Goal: Find specific page/section: Find specific page/section

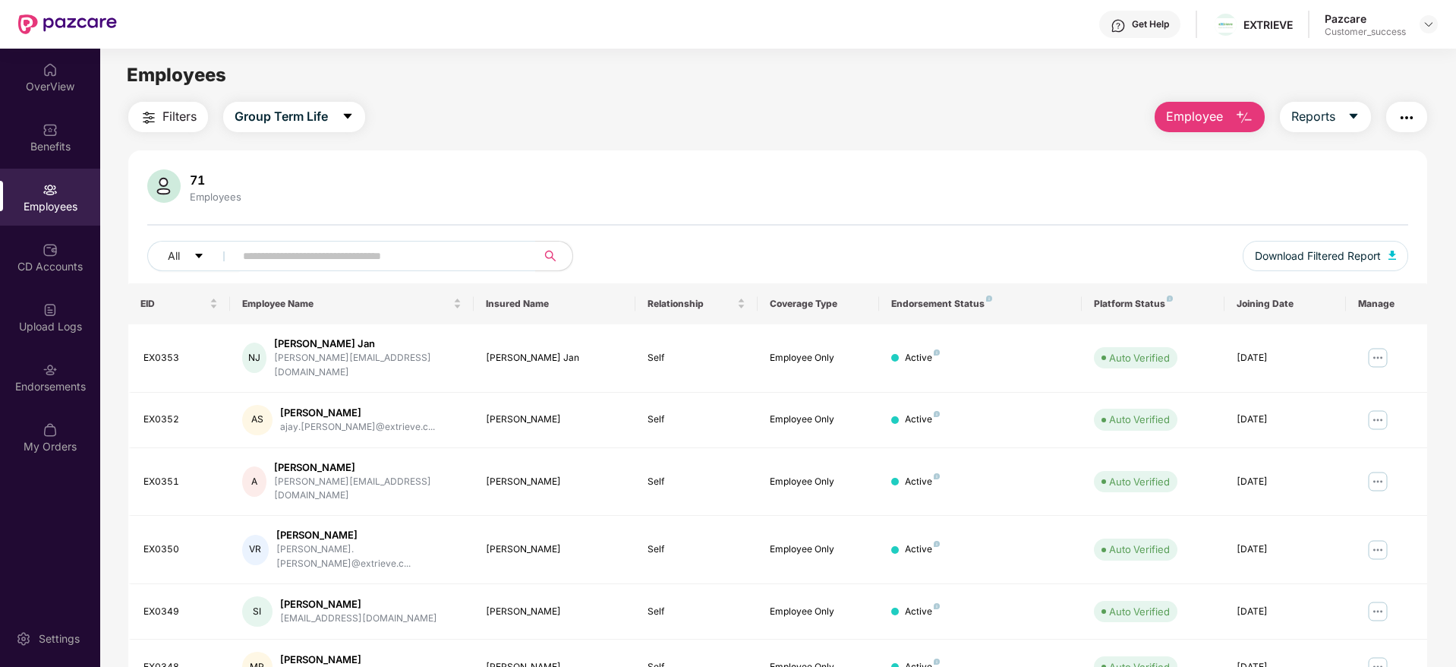
click at [1432, 15] on div at bounding box center [1429, 24] width 18 height 18
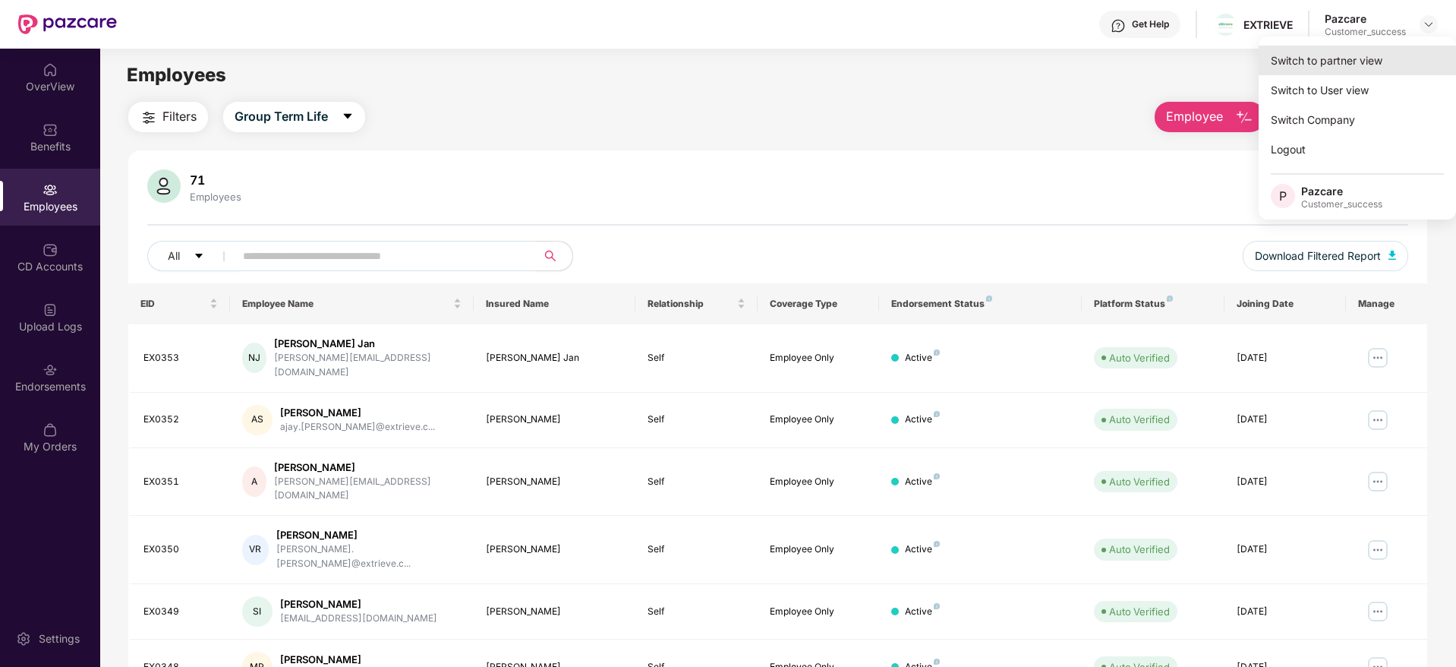
click at [1324, 61] on div "Switch to partner view" at bounding box center [1357, 61] width 197 height 30
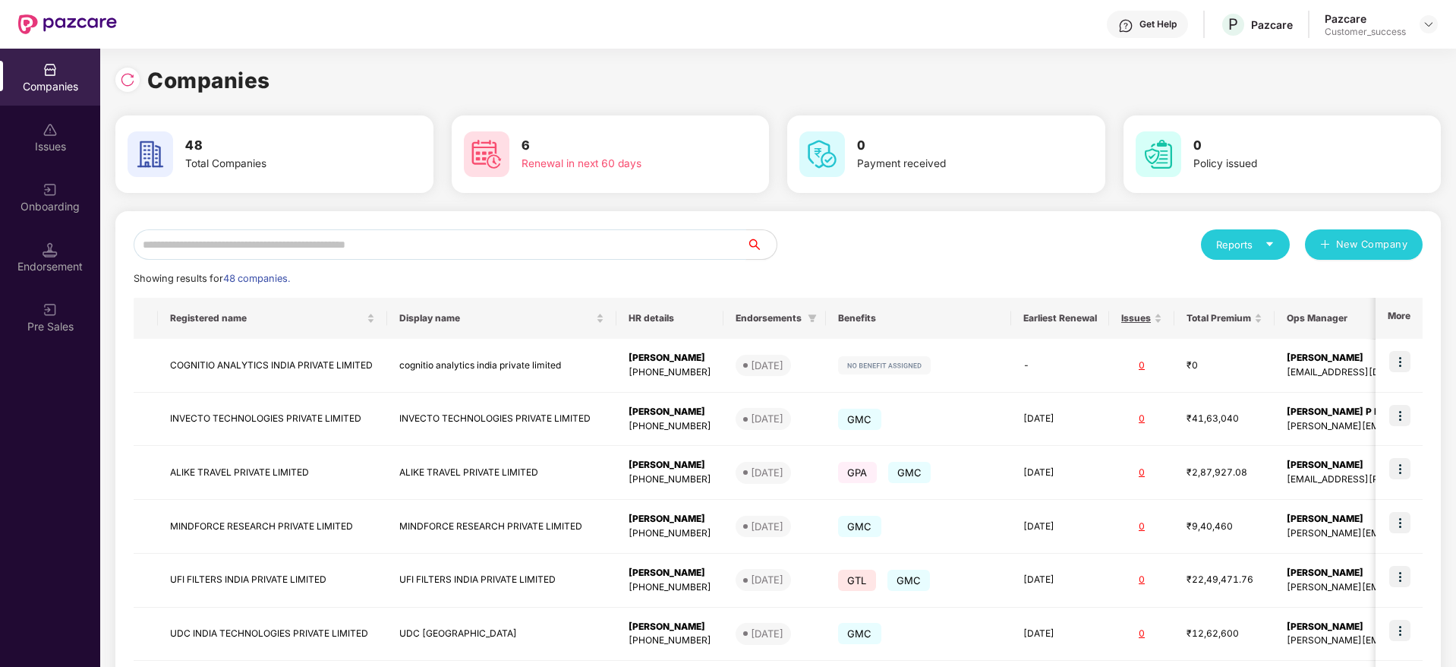
click at [428, 238] on input "text" at bounding box center [440, 244] width 613 height 30
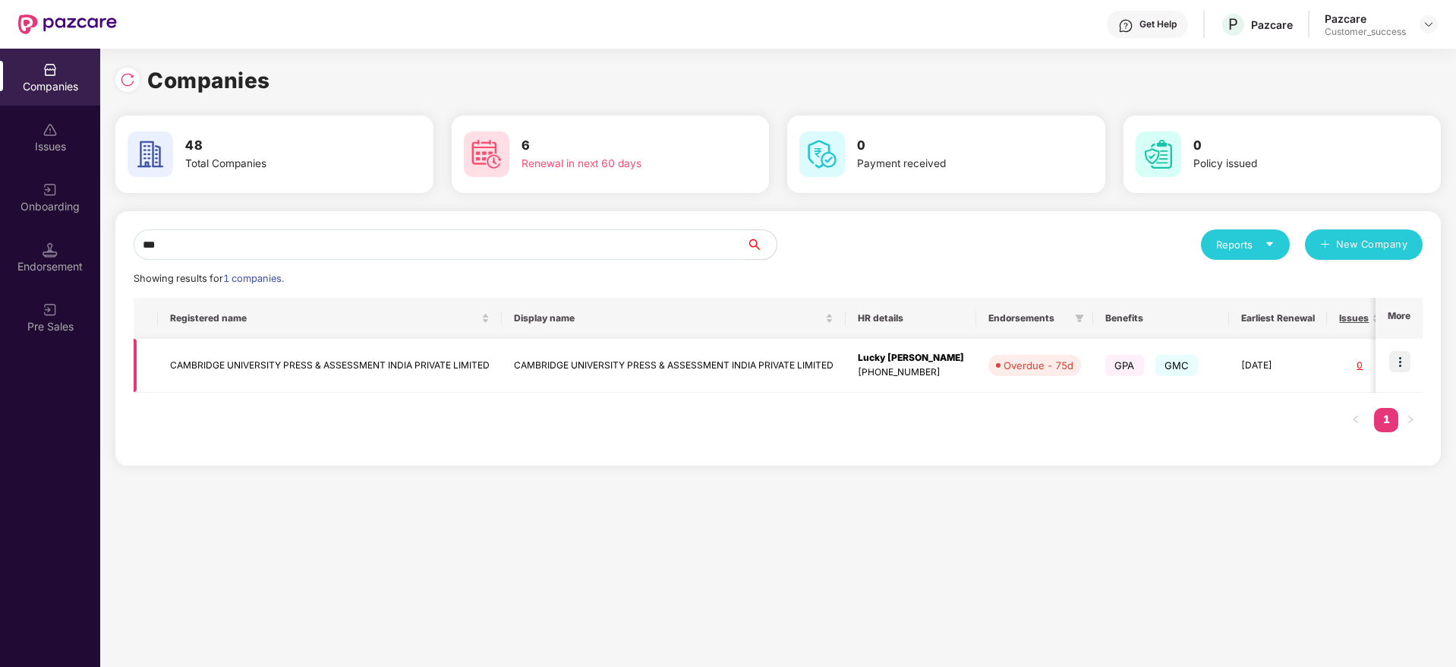
type input "***"
click at [1399, 362] on img at bounding box center [1399, 361] width 21 height 21
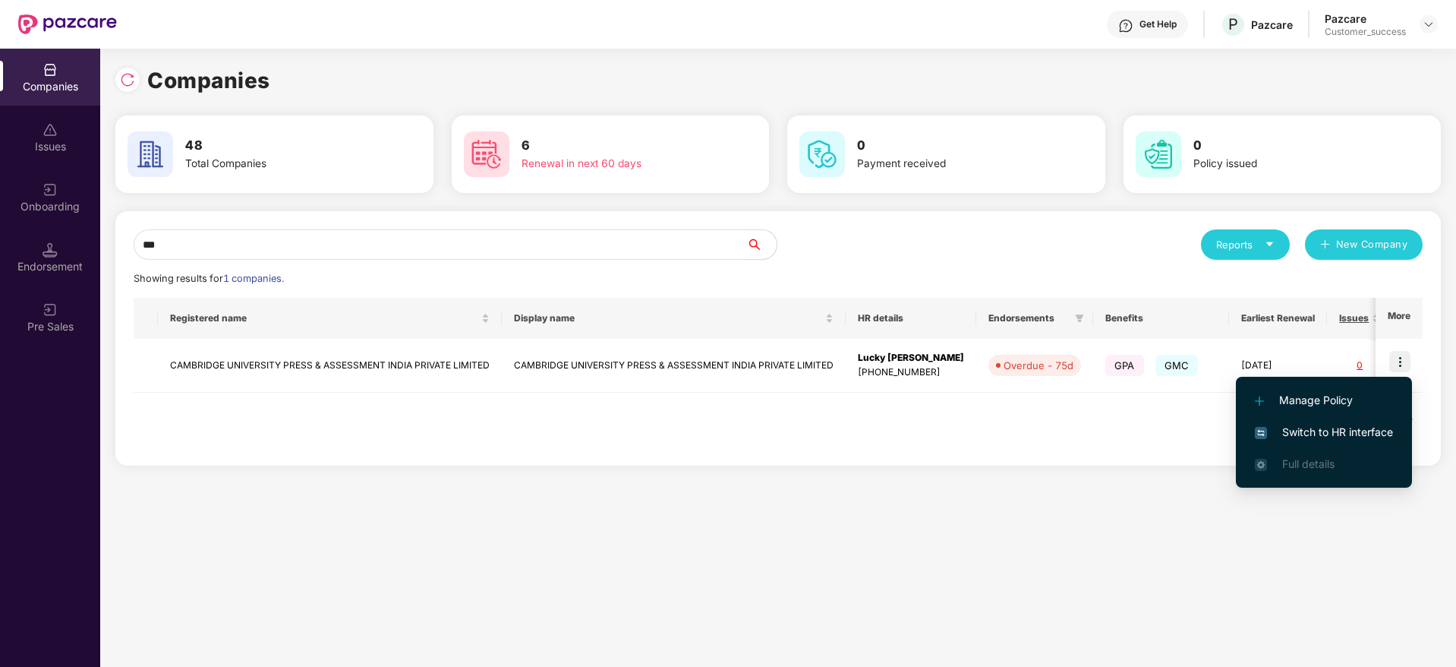
click at [1302, 430] on span "Switch to HR interface" at bounding box center [1324, 432] width 138 height 17
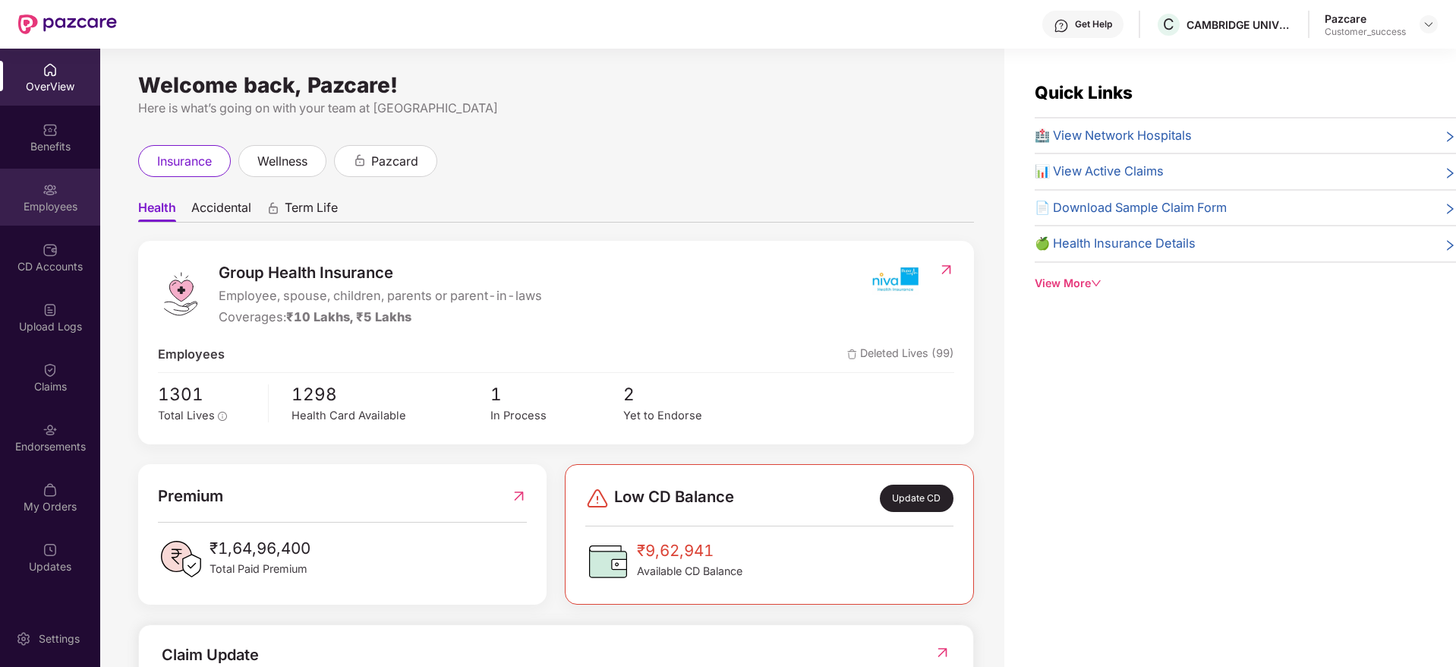
click at [44, 207] on div "Employees" at bounding box center [50, 206] width 100 height 15
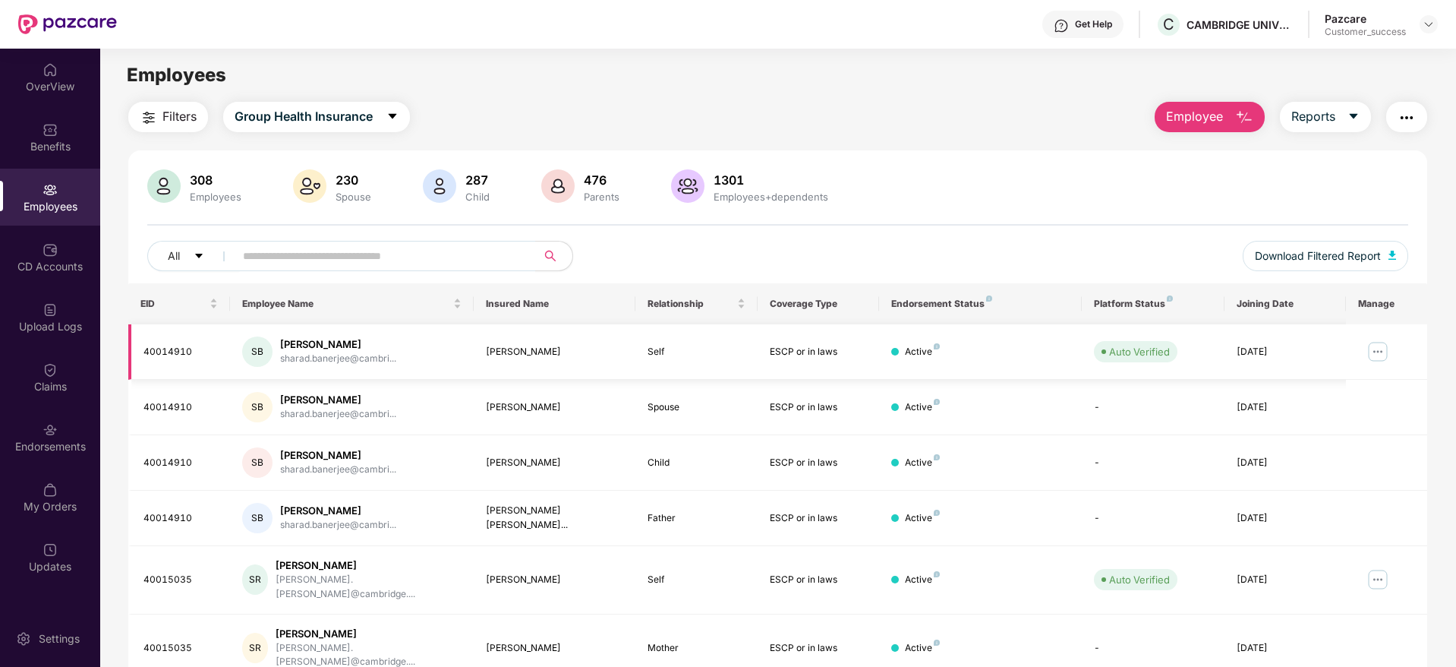
click at [1377, 355] on img at bounding box center [1378, 351] width 24 height 24
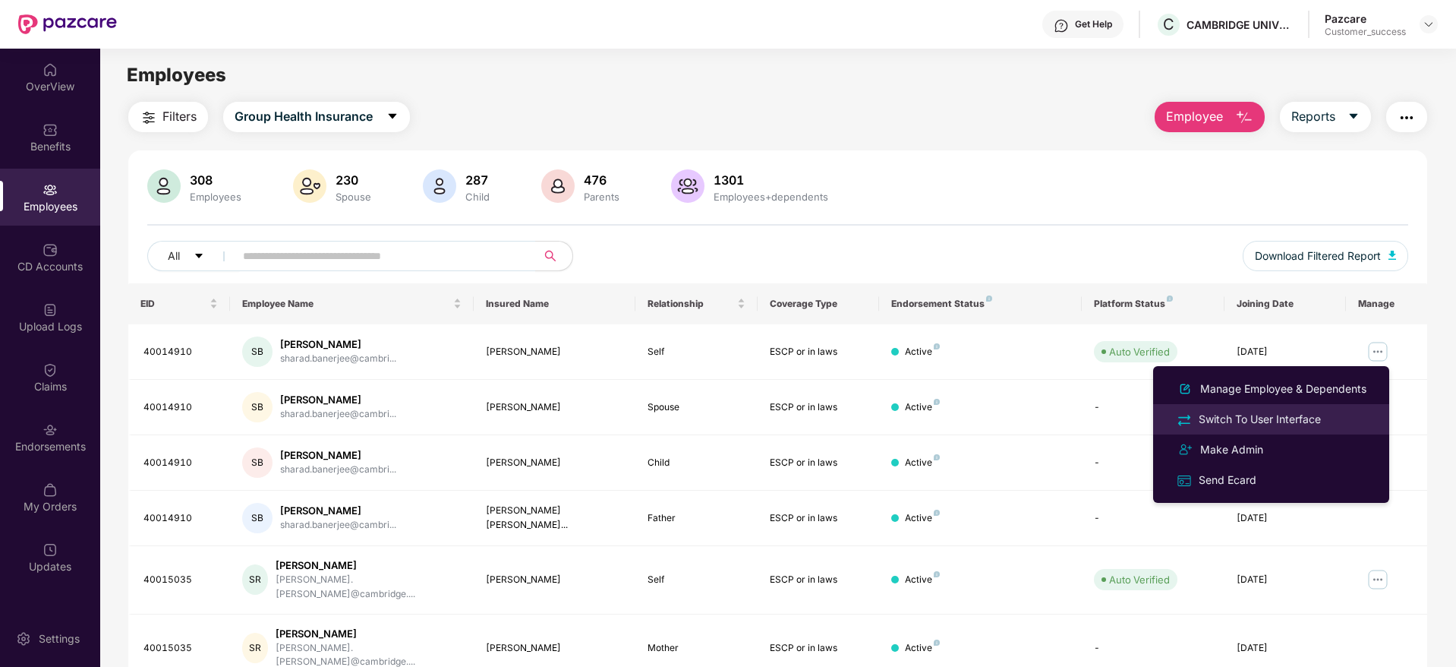
click at [1239, 419] on div "Switch To User Interface" at bounding box center [1260, 419] width 128 height 17
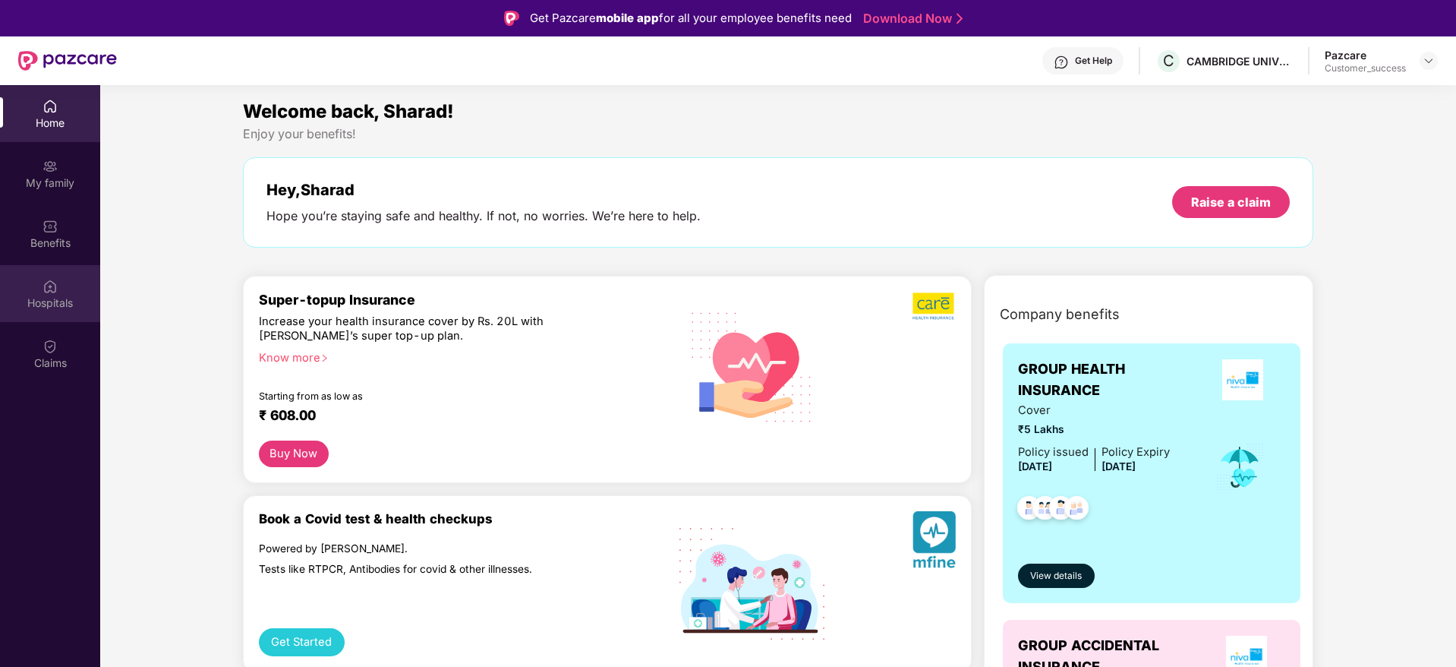
click at [47, 301] on div "Hospitals" at bounding box center [50, 302] width 100 height 15
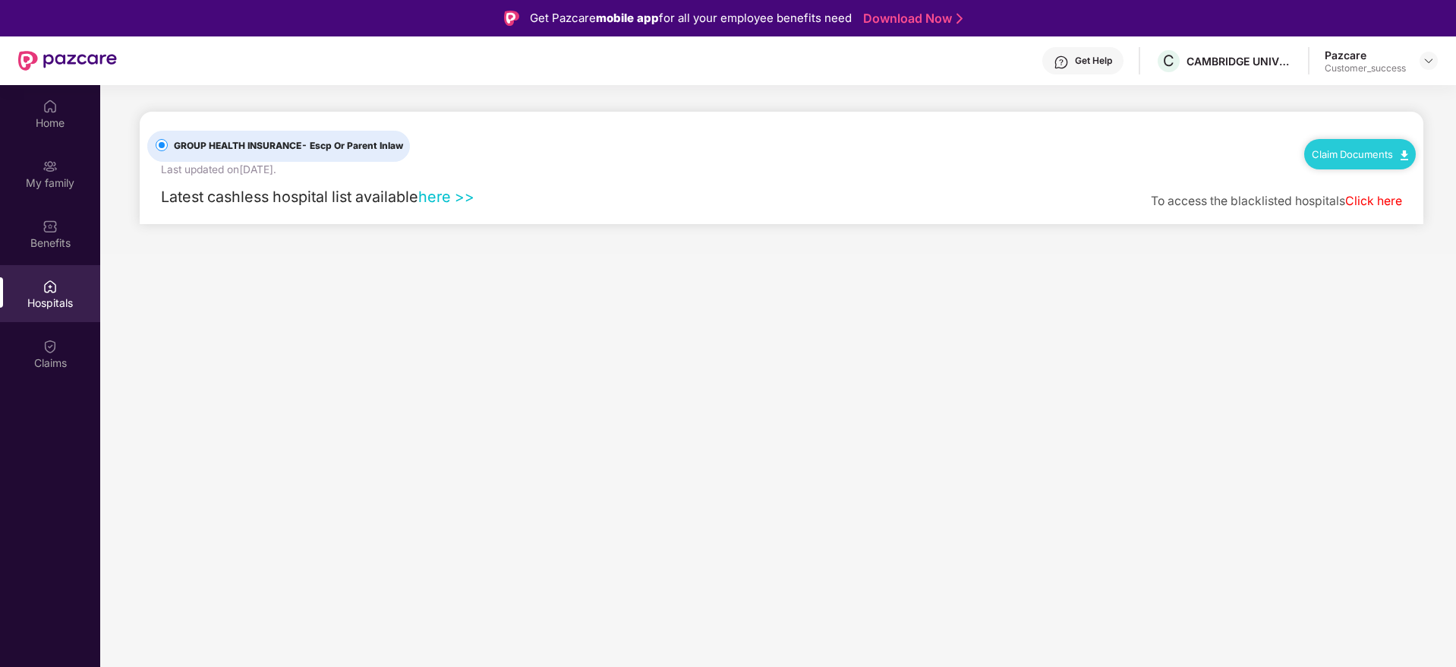
click at [443, 198] on link "here >>" at bounding box center [446, 197] width 56 height 18
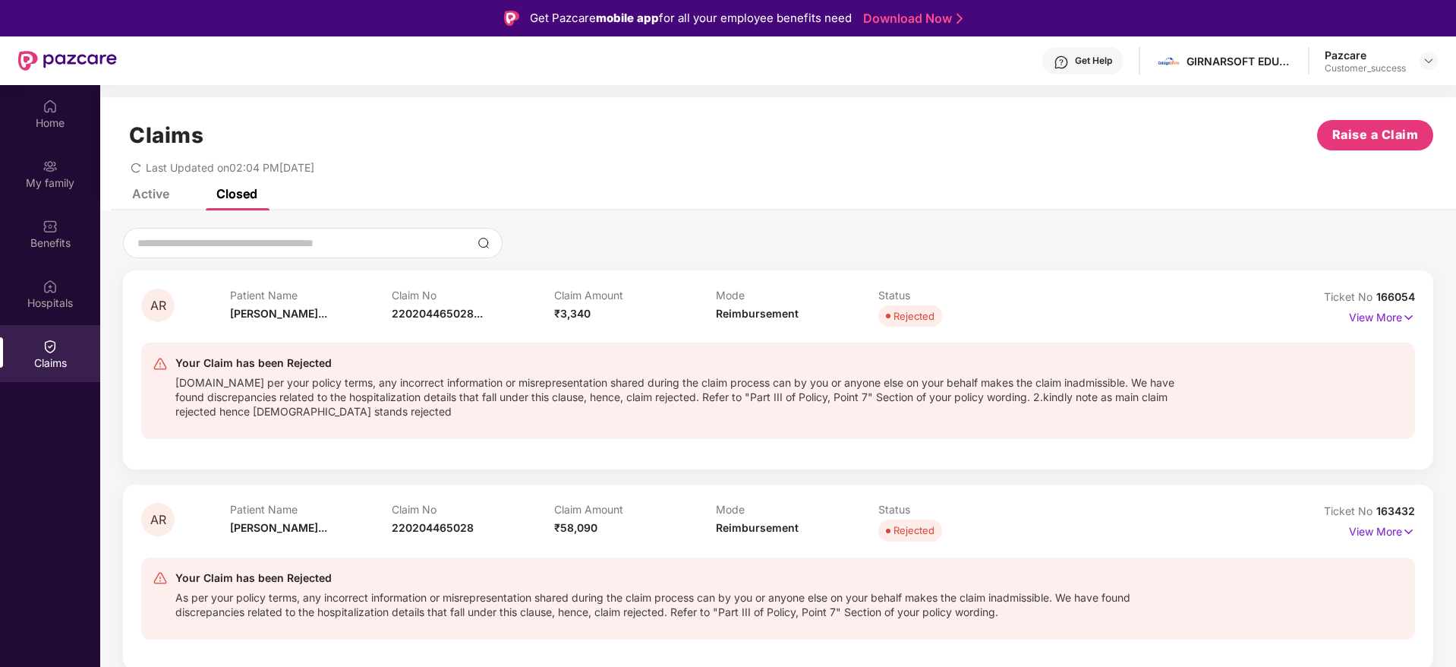
click at [922, 143] on div "Claims Raise a Claim" at bounding box center [778, 135] width 1310 height 30
